Goal: Find specific page/section: Find specific page/section

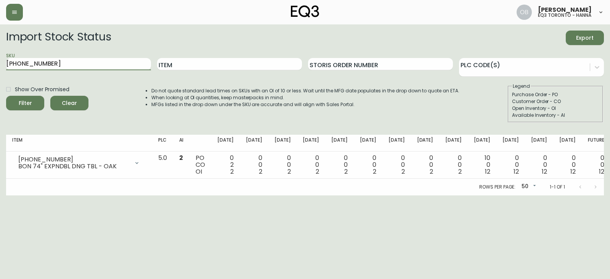
click at [50, 61] on input "[PHONE_NUMBER]" at bounding box center [78, 64] width 145 height 12
click at [6, 96] on button "Filter" at bounding box center [25, 103] width 38 height 14
click at [121, 64] on input "[PHONE_NUMBER]" at bounding box center [78, 64] width 145 height 12
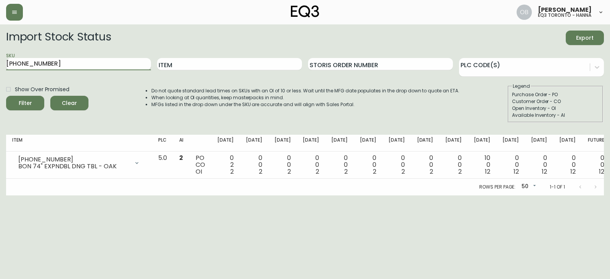
click at [121, 64] on input "[PHONE_NUMBER]" at bounding box center [78, 64] width 145 height 12
paste input "7020-504-13-A"
click at [6, 96] on button "Filter" at bounding box center [25, 103] width 38 height 14
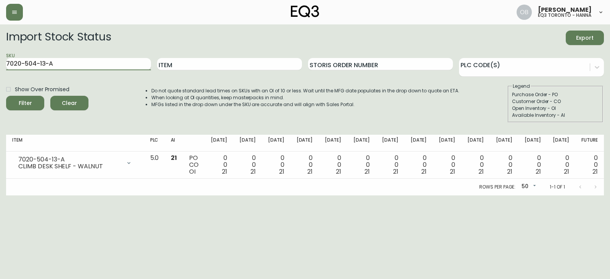
click at [119, 66] on input "7020-504-13-A" at bounding box center [78, 64] width 145 height 12
paste input "4-B"
click at [6, 96] on button "Filter" at bounding box center [25, 103] width 38 height 14
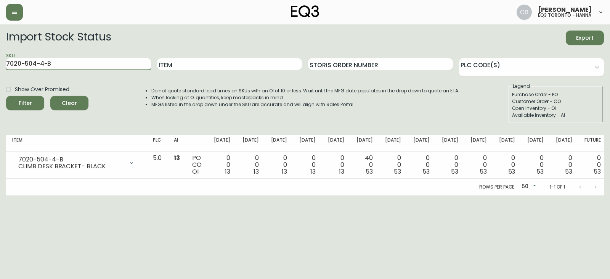
click at [98, 59] on input "7020-504-4-B" at bounding box center [78, 64] width 145 height 12
paste input "5-4"
click at [6, 96] on button "Filter" at bounding box center [25, 103] width 38 height 14
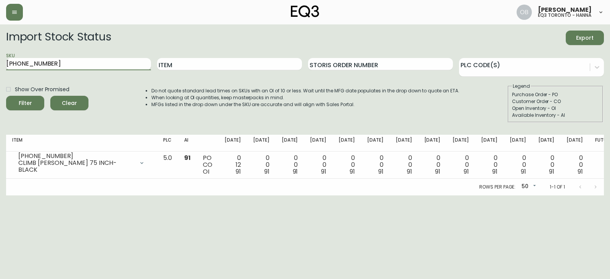
click at [97, 59] on input "[PHONE_NUMBER]" at bounding box center [78, 64] width 145 height 12
paste input "2-13"
click at [6, 96] on button "Filter" at bounding box center [25, 103] width 38 height 14
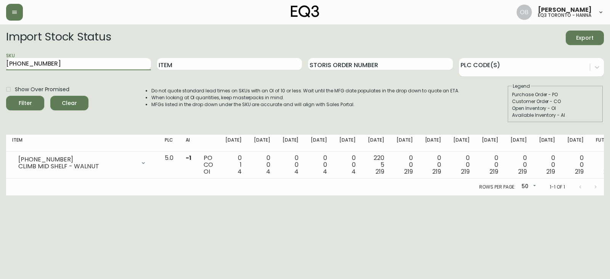
click at [156, 65] on div "SKU [PHONE_NUMBER] Item Storis Order Number PLC Code(s)" at bounding box center [305, 64] width 598 height 25
click at [130, 63] on input "[PHONE_NUMBER]" at bounding box center [78, 64] width 145 height 12
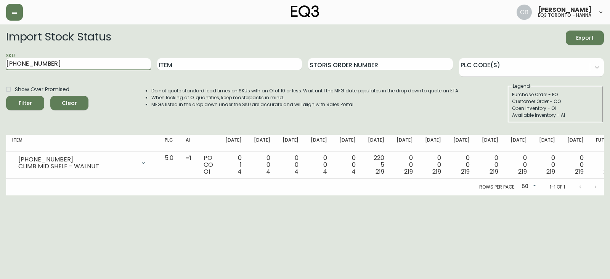
paste input "8-4"
click at [6, 96] on button "Filter" at bounding box center [25, 103] width 38 height 14
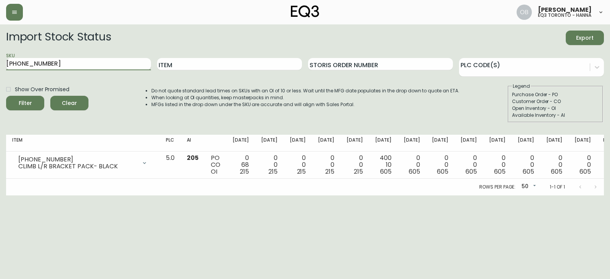
click at [101, 61] on input "[PHONE_NUMBER]" at bounding box center [78, 64] width 145 height 12
paste input "1-13"
click at [6, 96] on button "Filter" at bounding box center [25, 103] width 38 height 14
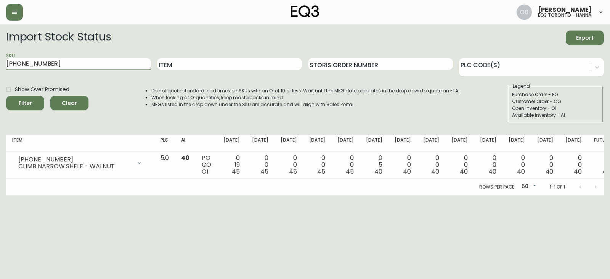
click at [112, 58] on input "[PHONE_NUMBER]" at bounding box center [78, 64] width 145 height 12
paste input "[PHONE_NUMBER]"
type input "[PHONE_NUMBER]"
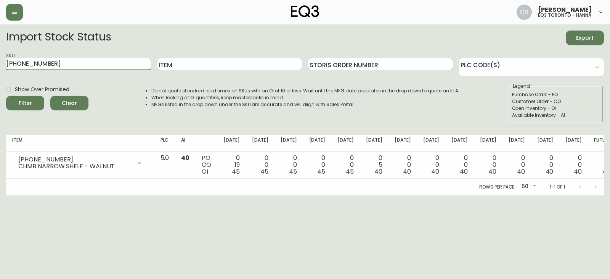
click at [6, 96] on button "Filter" at bounding box center [25, 103] width 38 height 14
click at [16, 17] on button "button" at bounding box center [14, 12] width 17 height 17
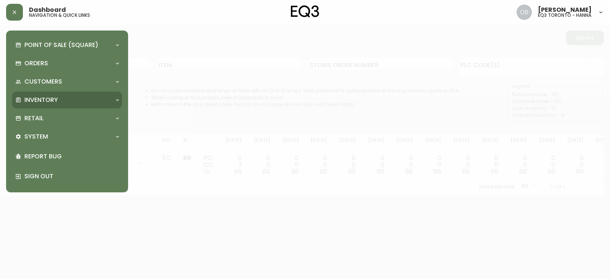
click at [43, 93] on div "Inventory" at bounding box center [67, 100] width 110 height 17
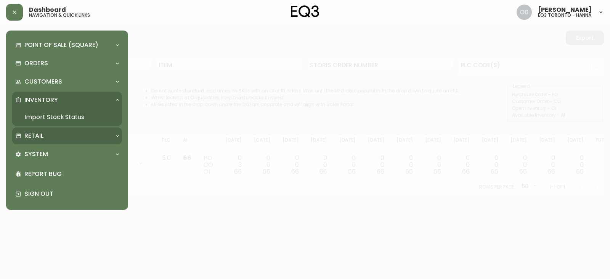
drag, startPoint x: 41, startPoint y: 130, endPoint x: 41, endPoint y: 134, distance: 4.6
click at [41, 130] on div "Retail" at bounding box center [67, 135] width 110 height 17
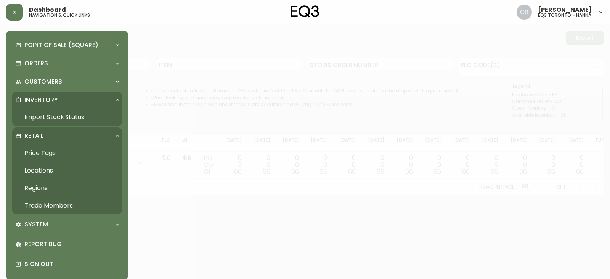
click at [47, 201] on link "Trade Members" at bounding box center [67, 206] width 110 height 18
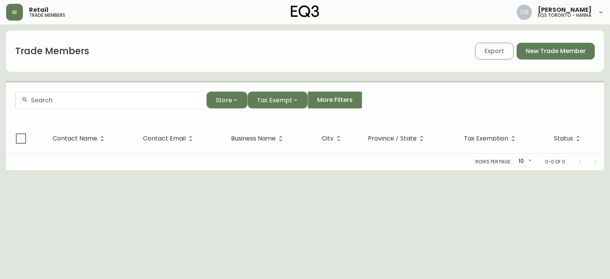
click at [55, 89] on form "Store Tax Exempt More Filters" at bounding box center [305, 103] width 598 height 42
click at [56, 99] on input "text" at bounding box center [115, 99] width 169 height 7
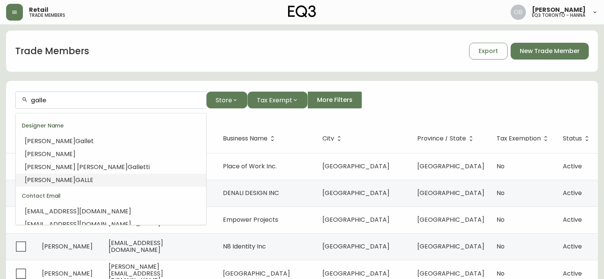
click at [76, 177] on span "GALLE" at bounding box center [85, 179] width 18 height 9
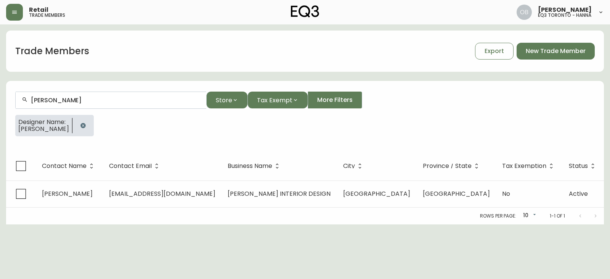
type input "[PERSON_NAME]"
click at [18, 10] on button "button" at bounding box center [14, 12] width 17 height 17
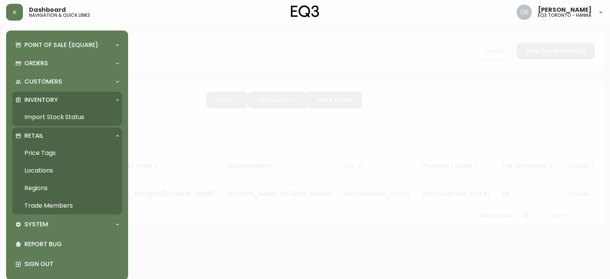
click at [35, 113] on link "Import Stock Status" at bounding box center [67, 117] width 110 height 18
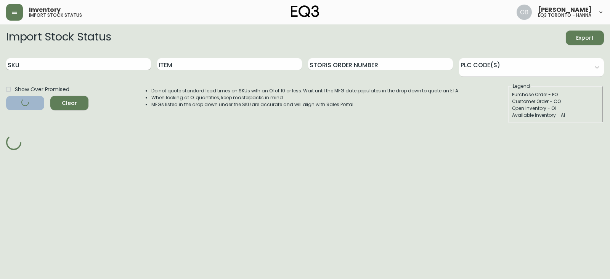
click at [78, 67] on input "SKU" at bounding box center [78, 64] width 145 height 12
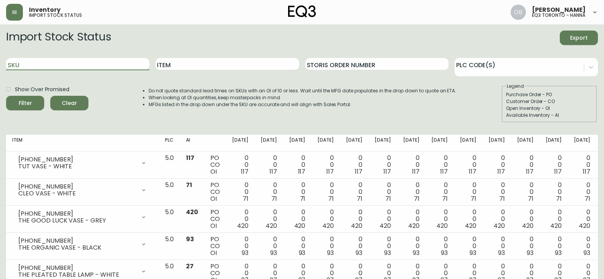
click at [214, 71] on div "Item" at bounding box center [227, 64] width 143 height 25
click at [222, 65] on input "Item" at bounding box center [227, 64] width 143 height 12
type input "CLIMB"
click at [6, 96] on button "Filter" at bounding box center [25, 103] width 38 height 14
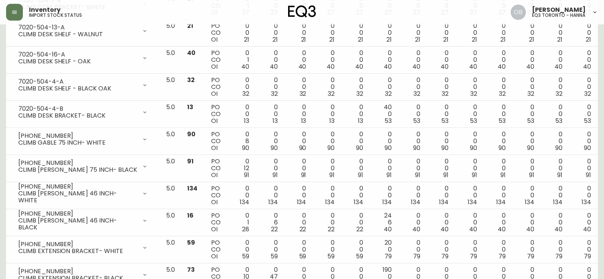
scroll to position [496, 0]
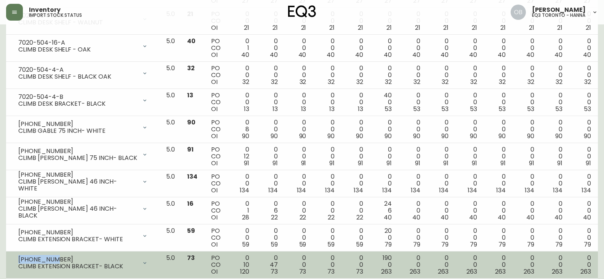
drag, startPoint x: 19, startPoint y: 259, endPoint x: 74, endPoint y: 257, distance: 54.6
click at [74, 257] on div "[PHONE_NUMBER]" at bounding box center [77, 259] width 119 height 7
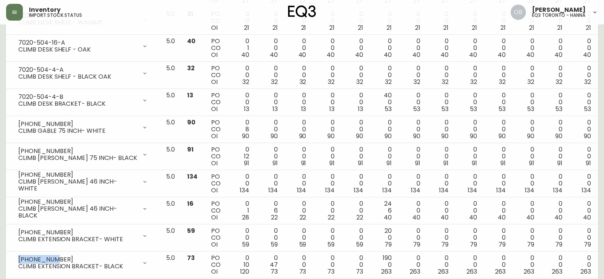
copy div "[PHONE_NUMBER]"
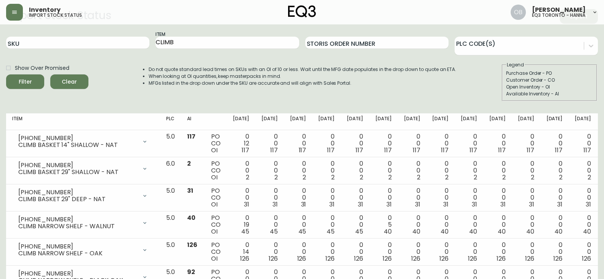
scroll to position [0, 0]
